Goal: Information Seeking & Learning: Compare options

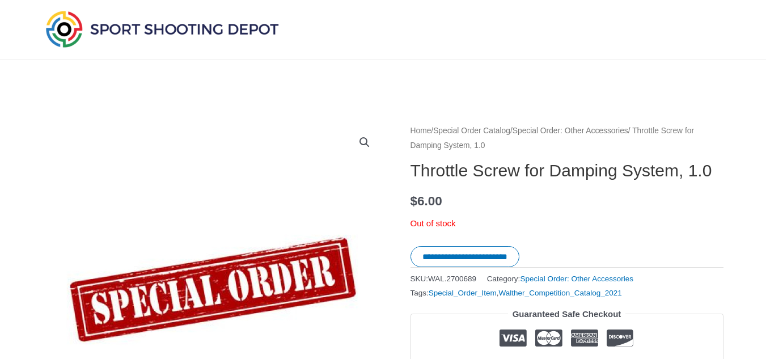
scroll to position [57, 0]
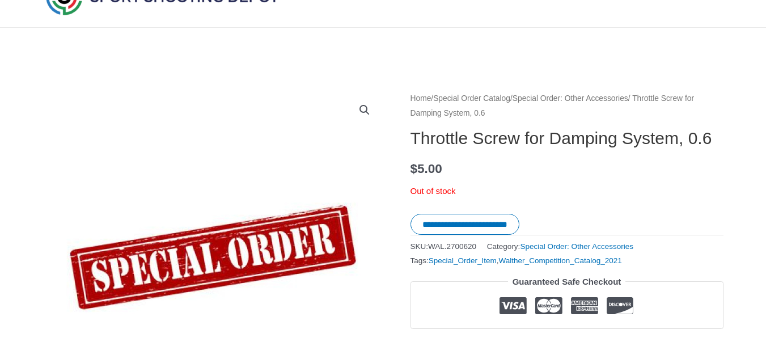
scroll to position [57, 0]
